Goal: Go to known website: Access a specific website the user already knows

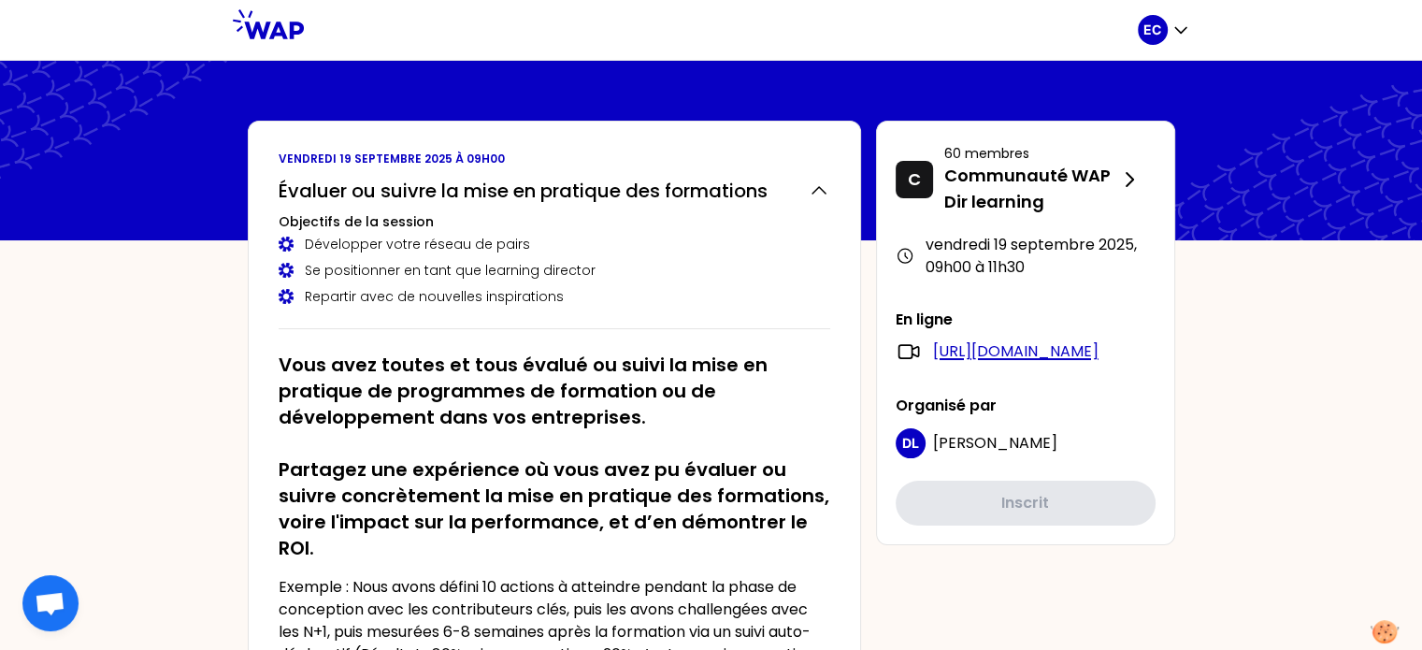
click at [994, 347] on link "[URL][DOMAIN_NAME]" at bounding box center [1015, 351] width 165 height 22
click at [989, 348] on link "[URL][DOMAIN_NAME]" at bounding box center [1015, 351] width 165 height 22
